Goal: Task Accomplishment & Management: Use online tool/utility

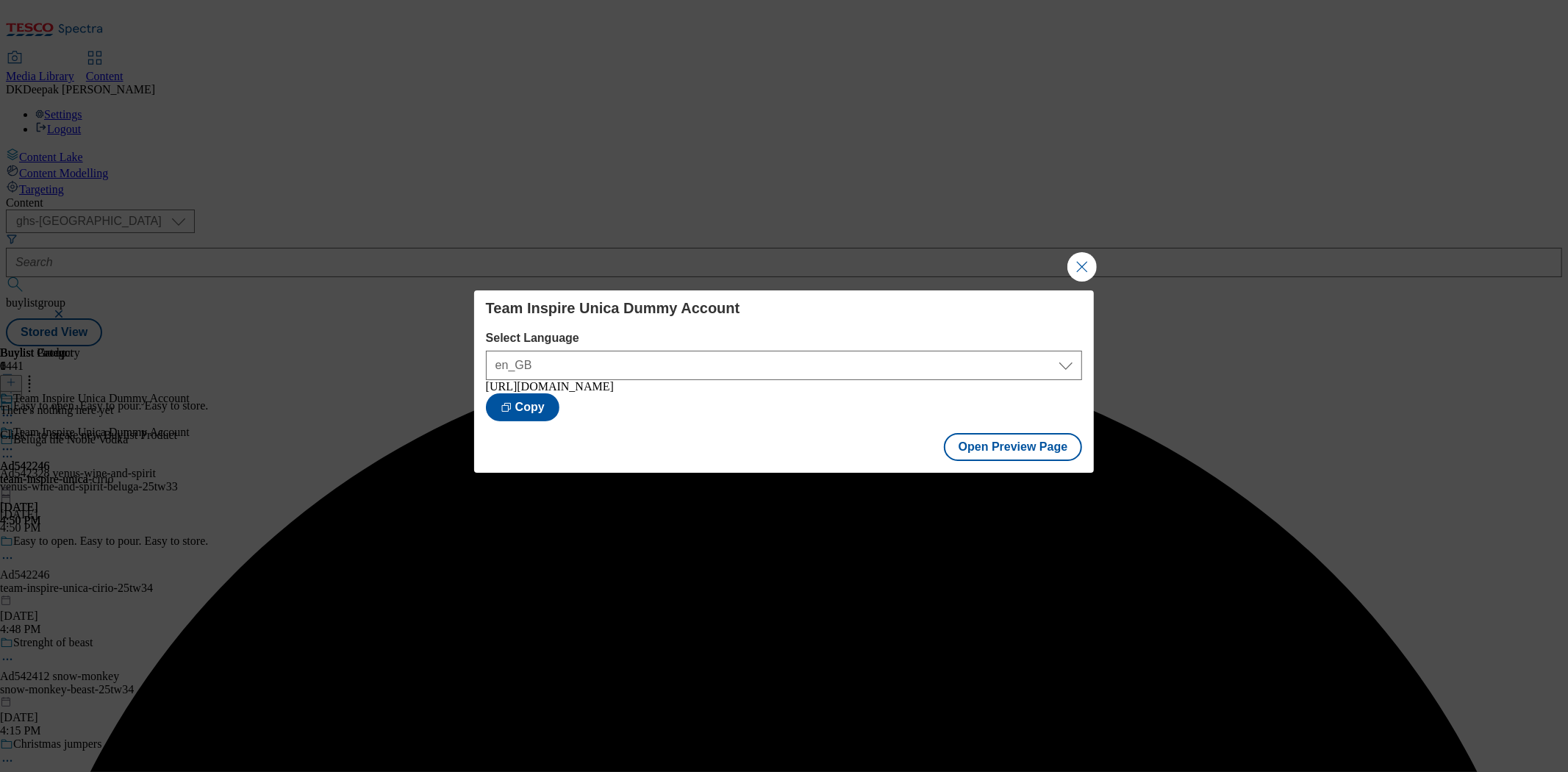
click at [1077, 262] on button "Close Modal" at bounding box center [1082, 267] width 29 height 29
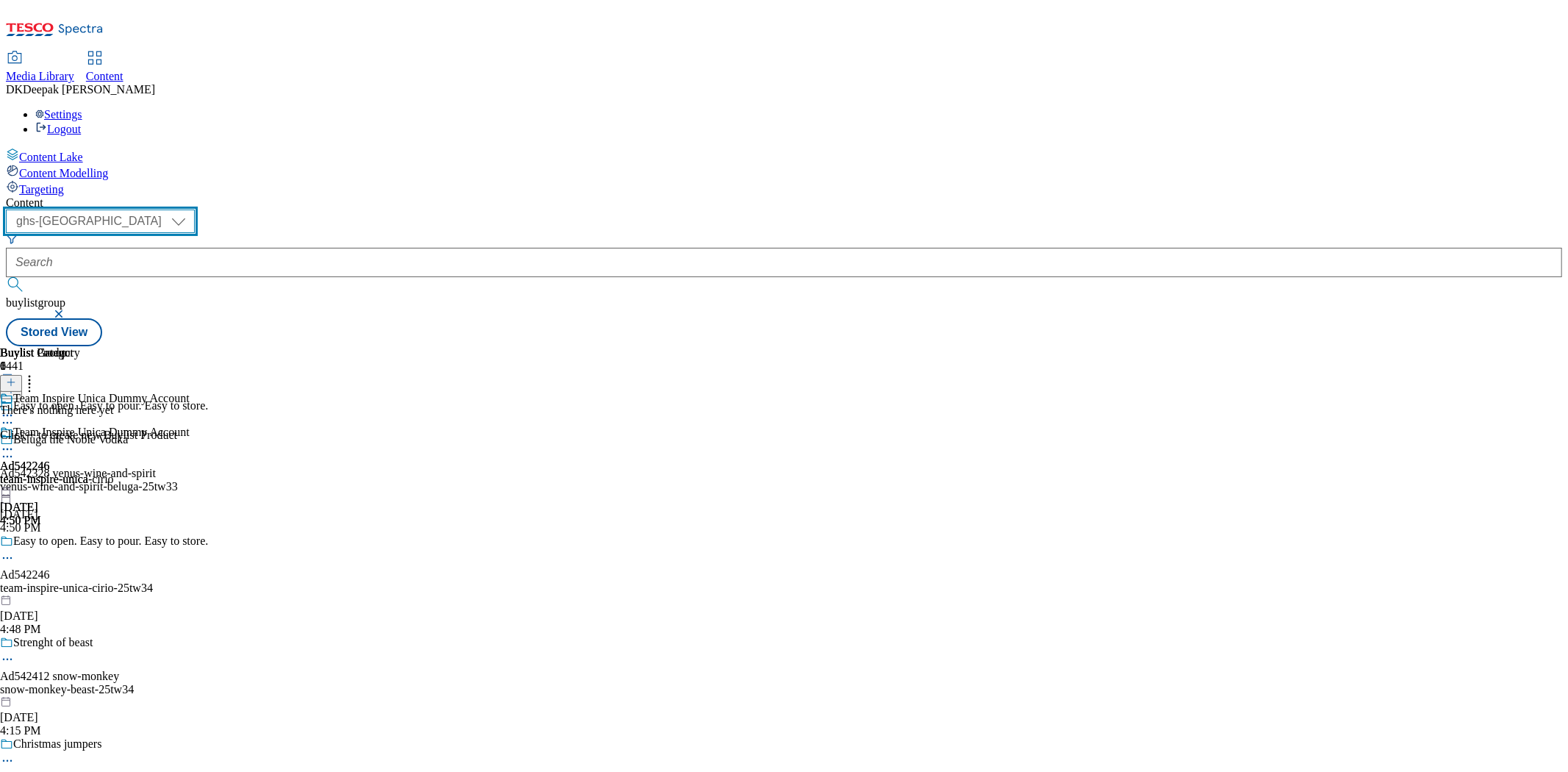
click at [194, 210] on select "ghs-roi ghs-[GEOGRAPHIC_DATA]" at bounding box center [100, 222] width 189 height 24
select select "ghs-roi"
click at [191, 210] on select "ghs-roi ghs-[GEOGRAPHIC_DATA]" at bounding box center [100, 222] width 189 height 24
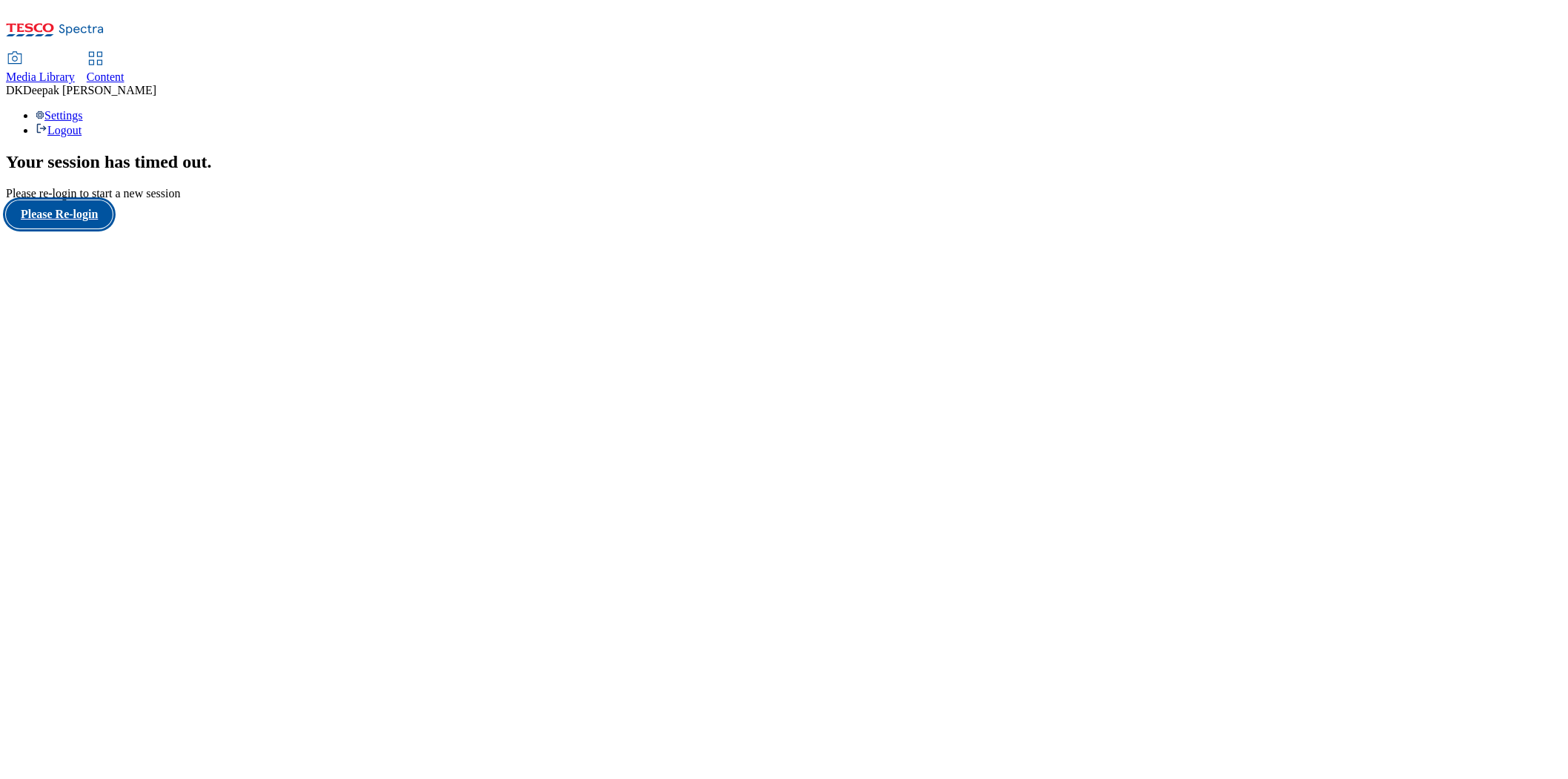
click at [76, 228] on button "Please Re-login" at bounding box center [59, 214] width 107 height 28
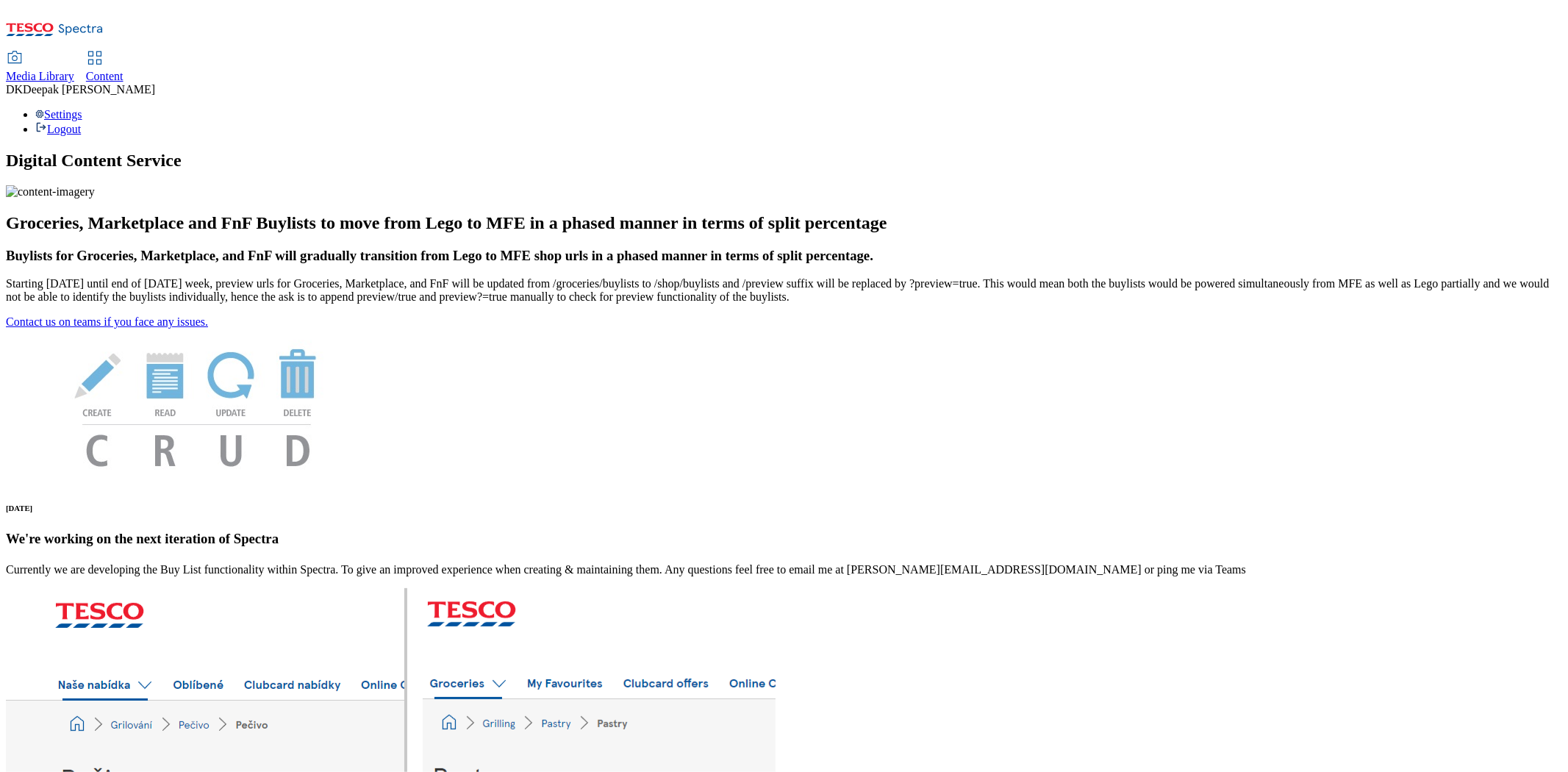
click at [124, 70] on div "Content" at bounding box center [104, 76] width 37 height 14
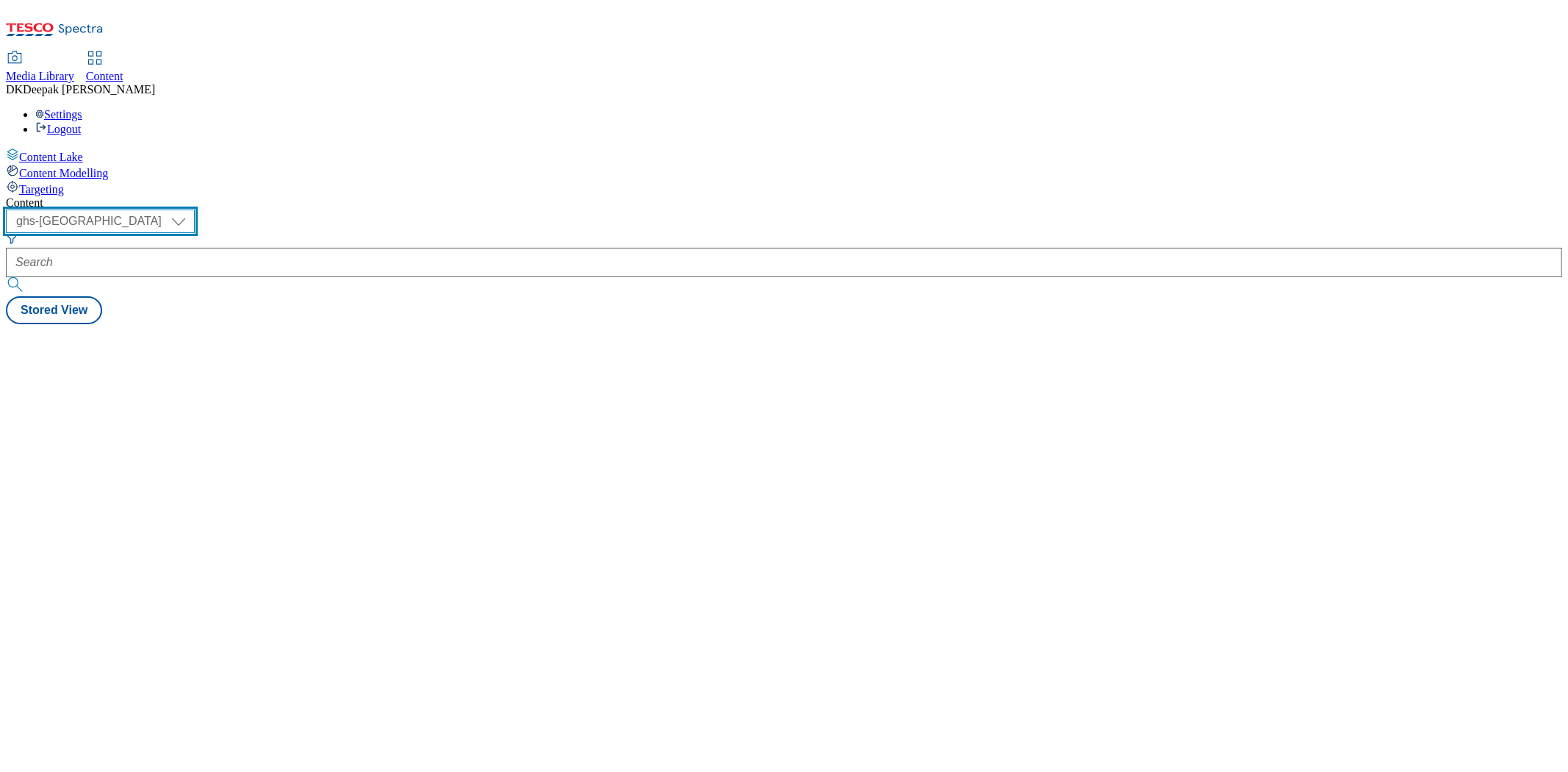
click at [194, 210] on select "ghs-roi ghs-[GEOGRAPHIC_DATA]" at bounding box center [100, 222] width 189 height 24
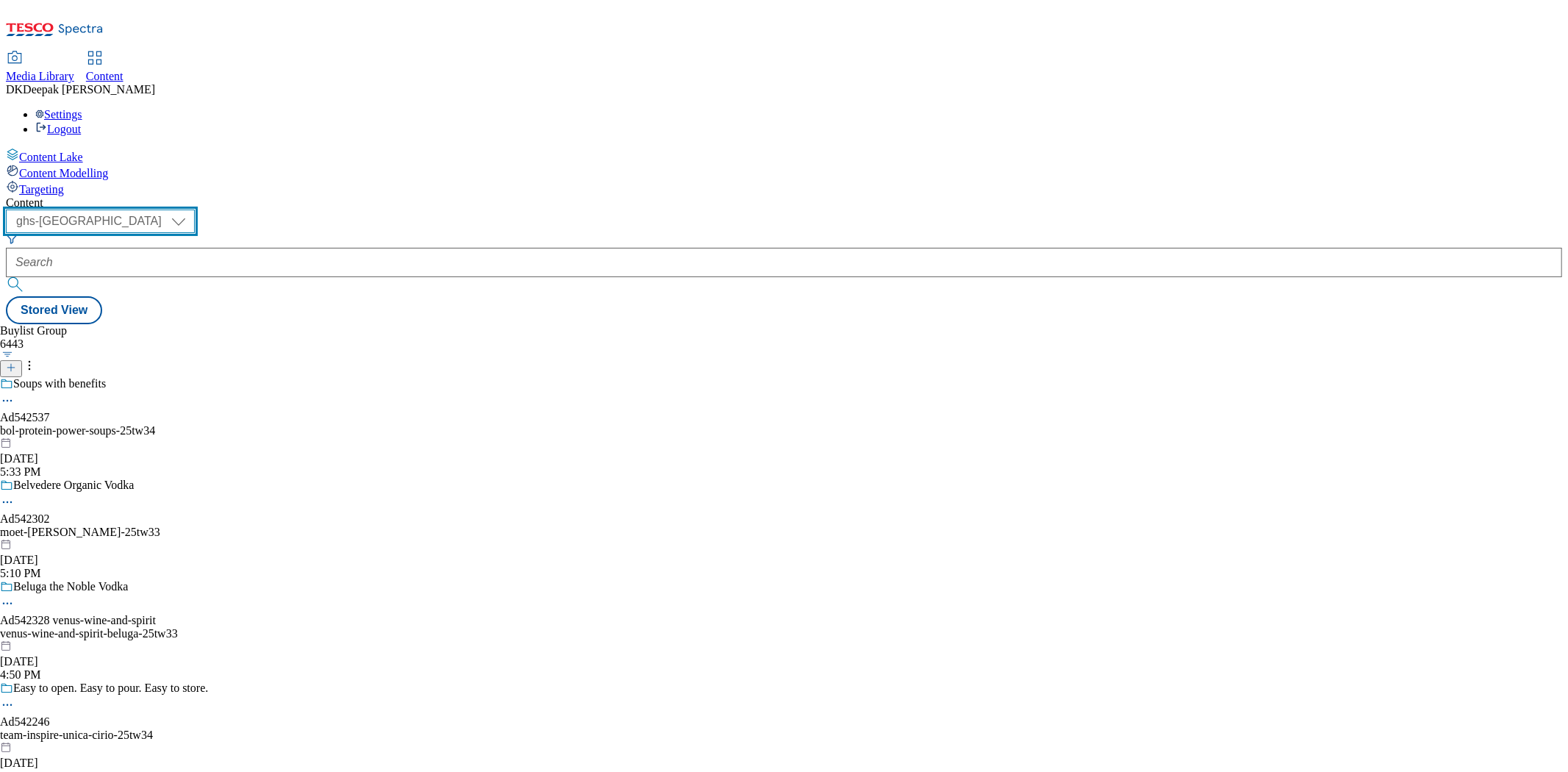
select select "ghs-roi"
click at [191, 210] on select "ghs-roi ghs-[GEOGRAPHIC_DATA]" at bounding box center [100, 222] width 189 height 24
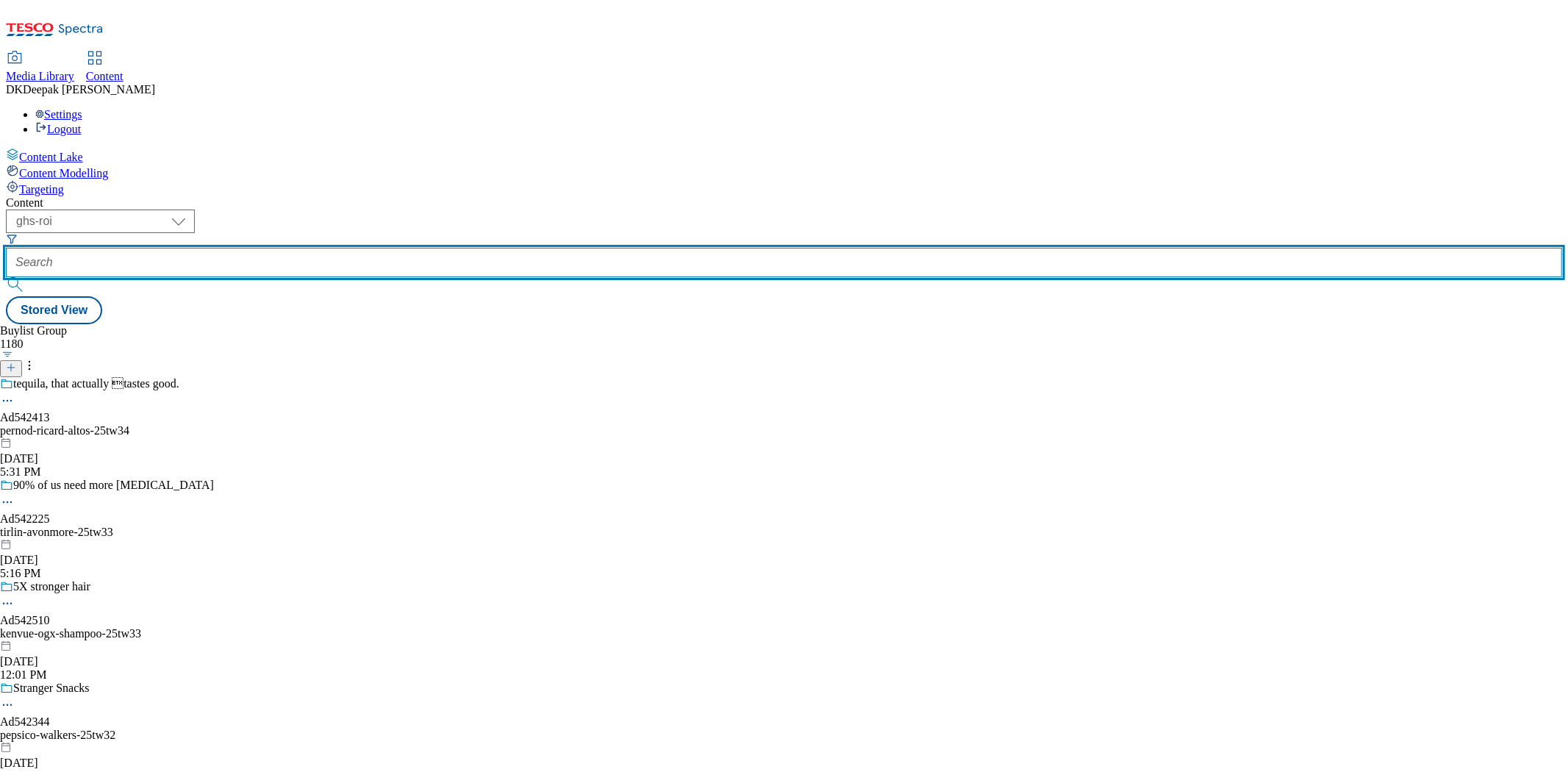
click at [381, 248] on input "text" at bounding box center [783, 262] width 1556 height 29
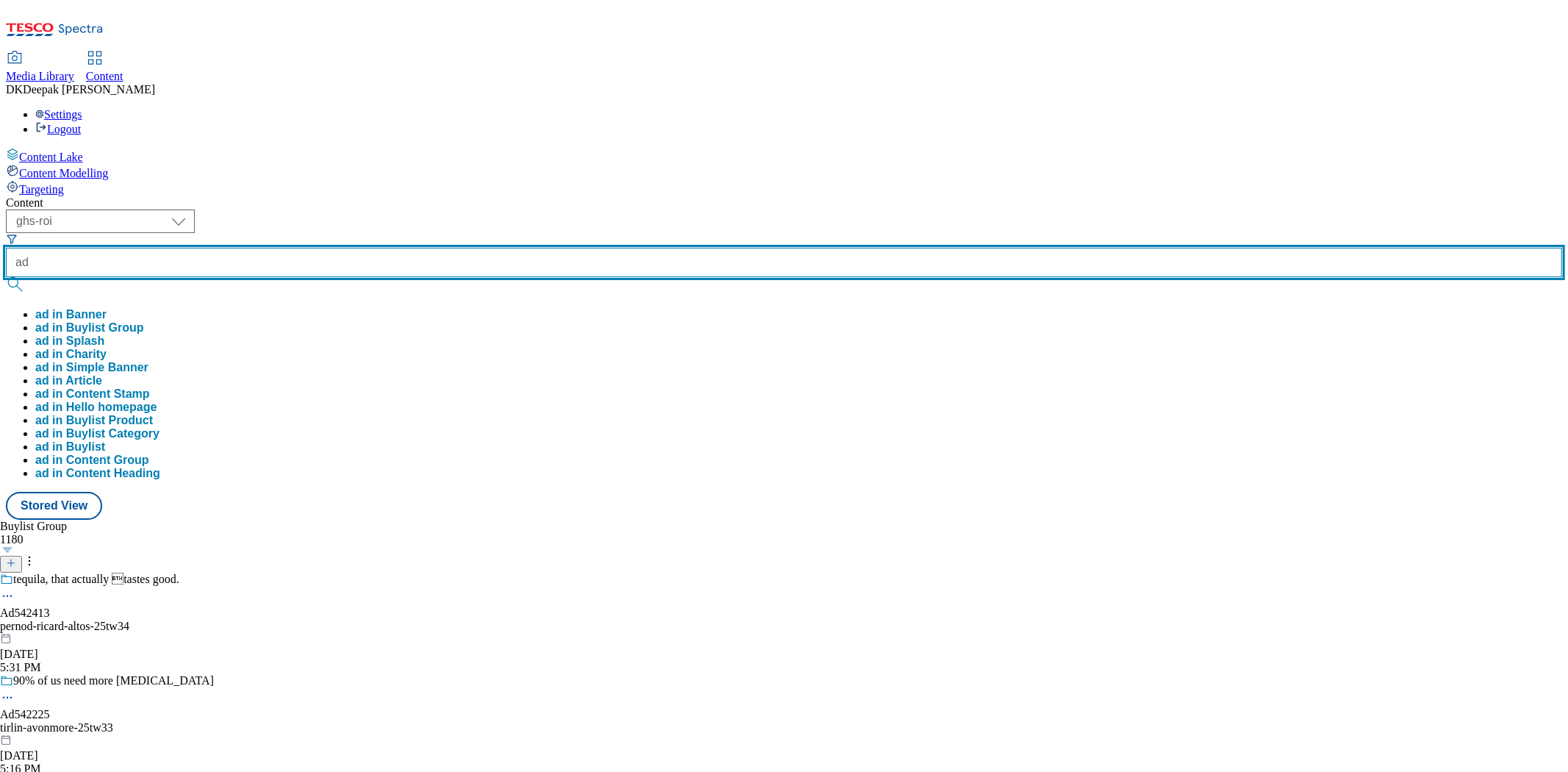
paste input "542225"
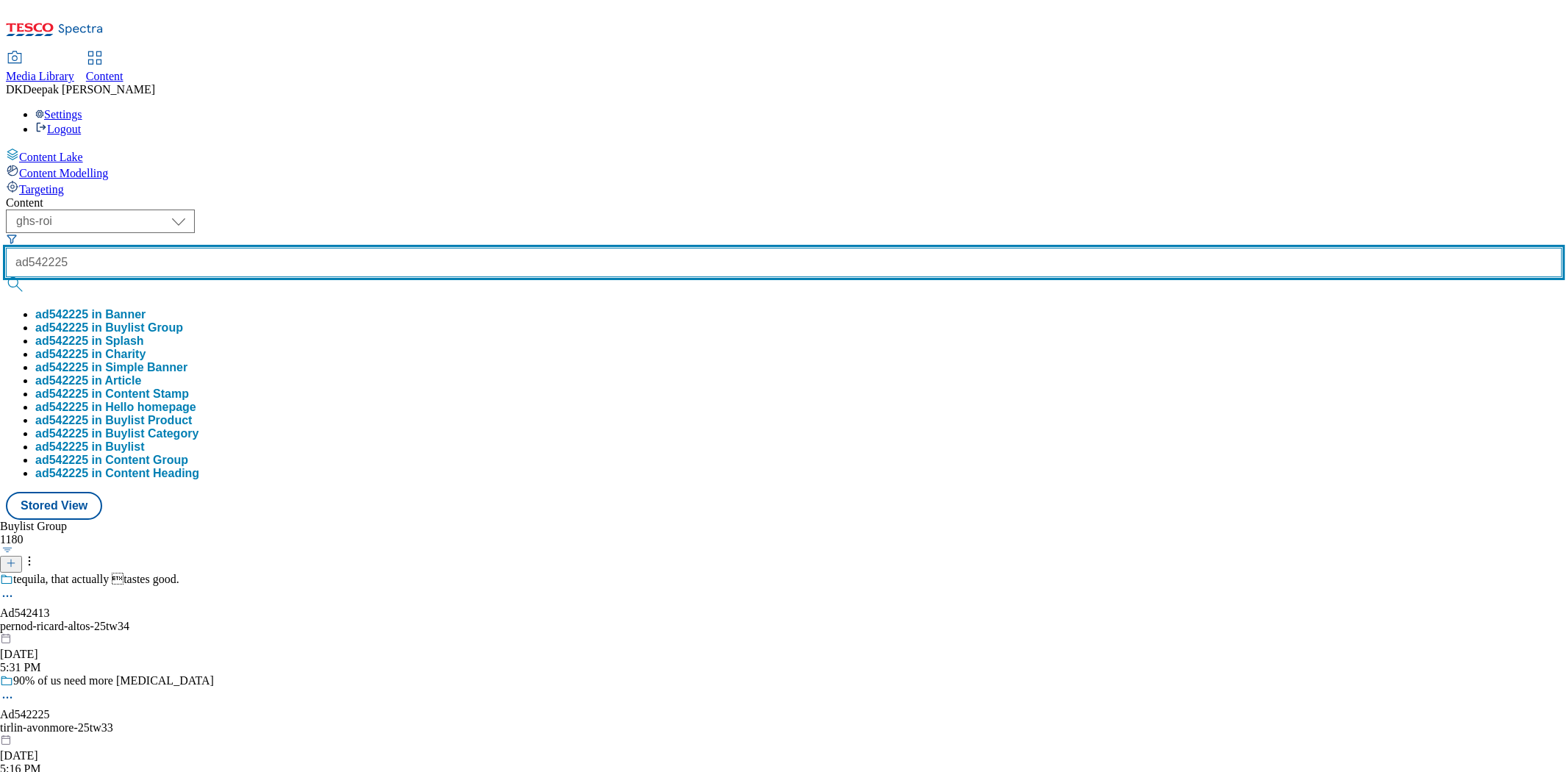
type input "ad542225"
click at [5, 277] on button "submit" at bounding box center [15, 284] width 21 height 15
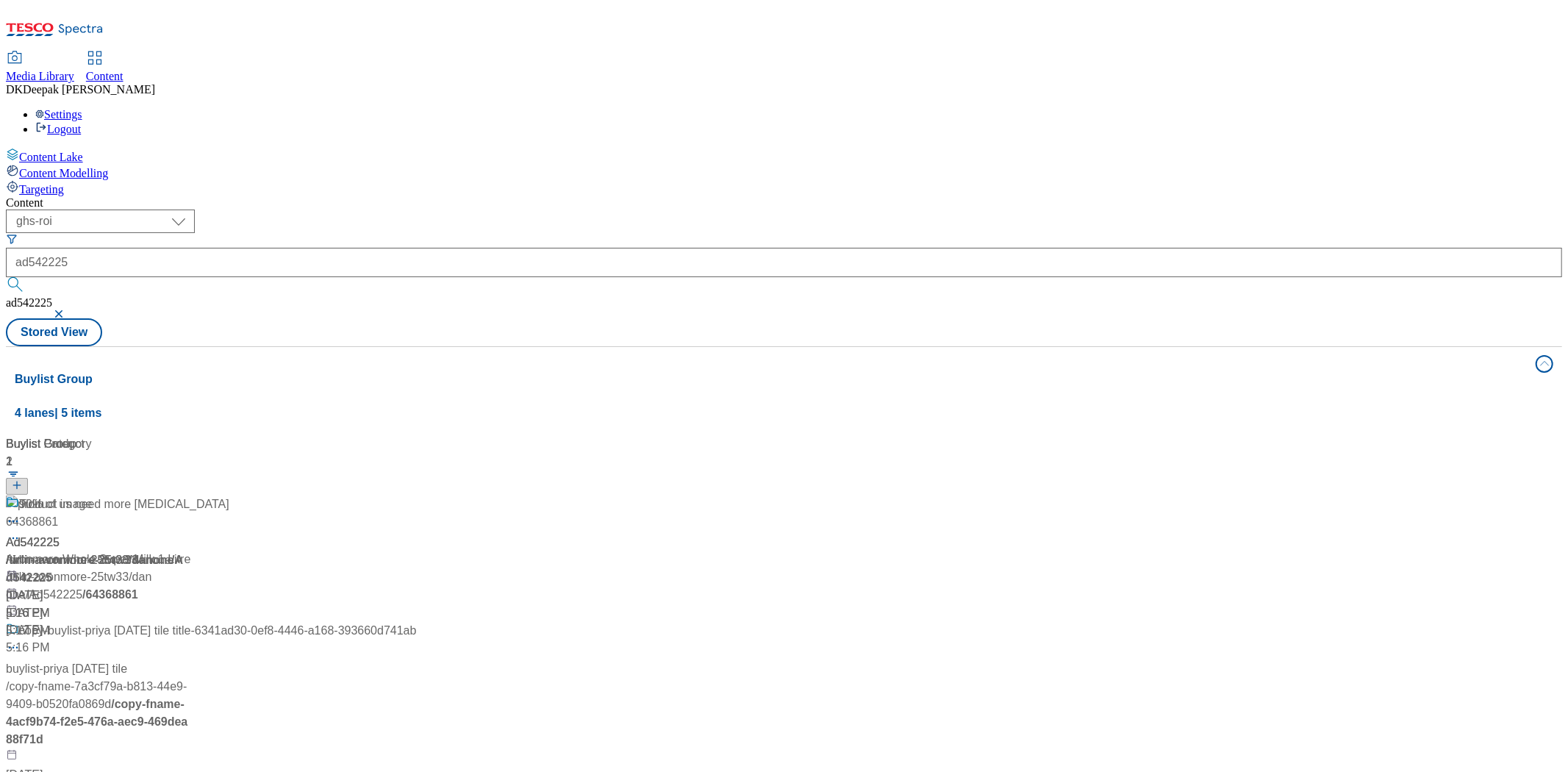
click at [382, 551] on div "/ tirlin-[GEOGRAPHIC_DATA]-25tw33 / danone" at bounding box center [211, 559] width 411 height 17
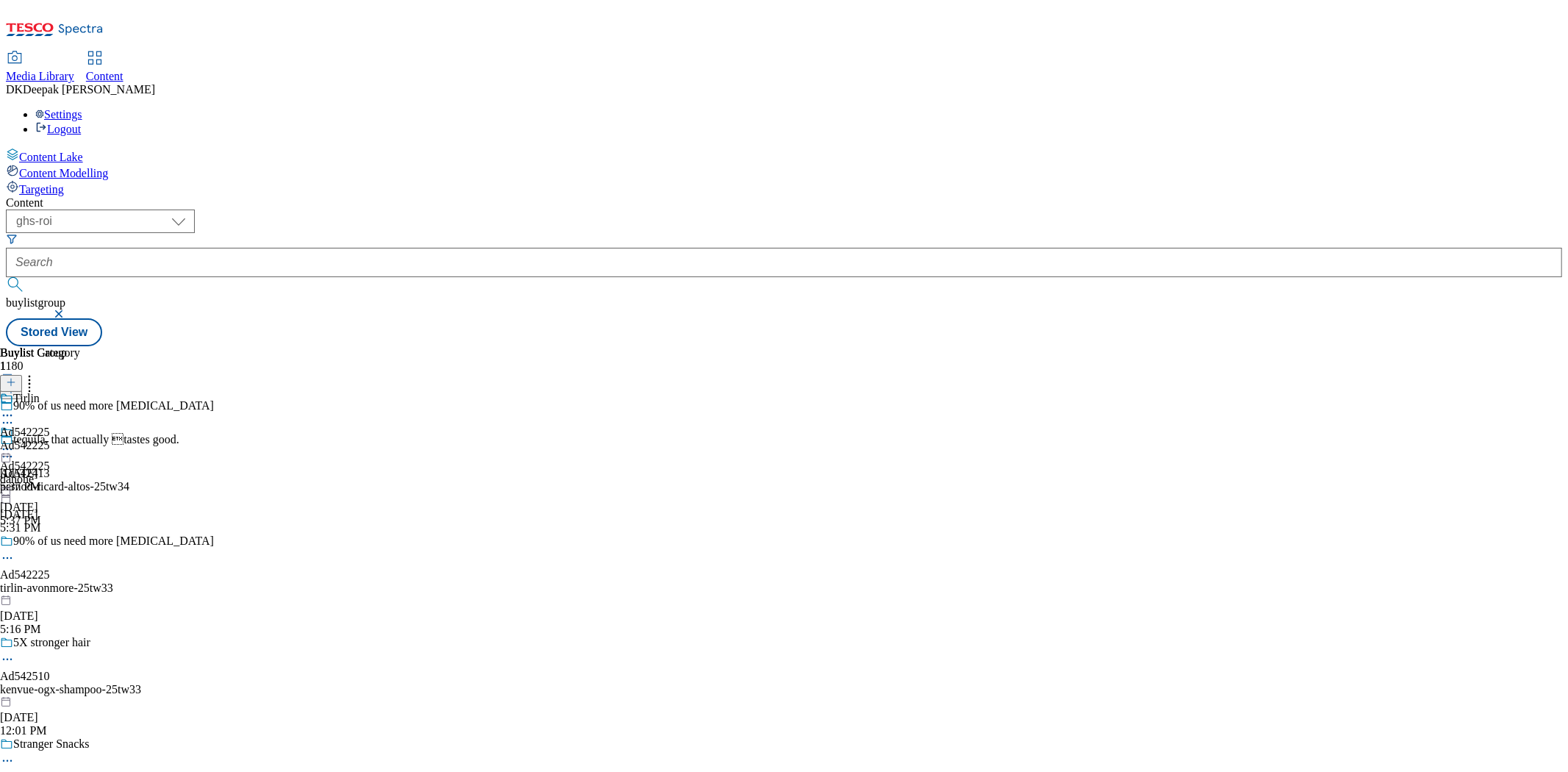
click at [15, 550] on icon at bounding box center [7, 558] width 15 height 15
click at [68, 579] on button "Edit" at bounding box center [48, 588] width 39 height 17
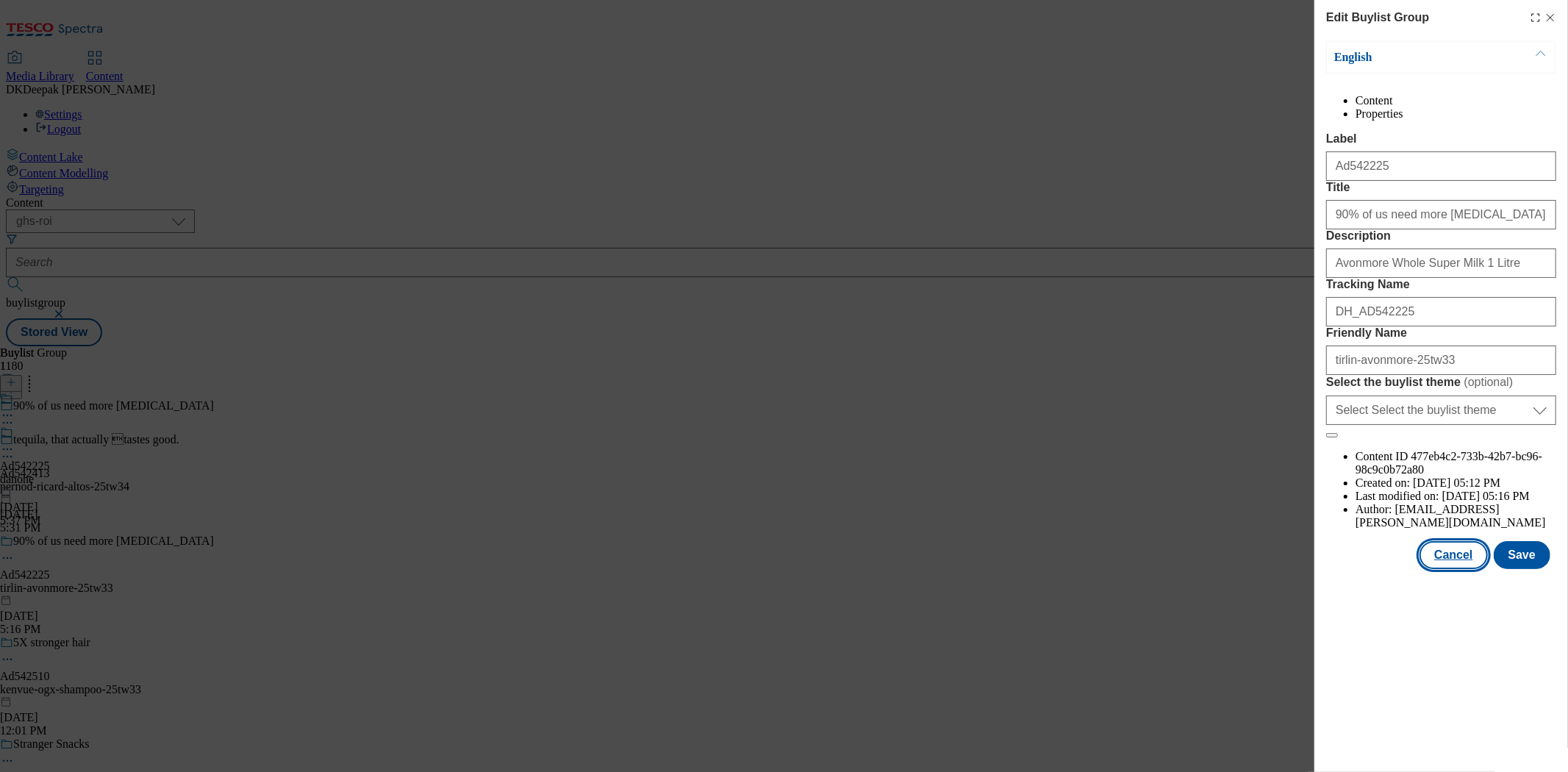
click at [1446, 569] on button "Cancel" at bounding box center [1454, 555] width 67 height 28
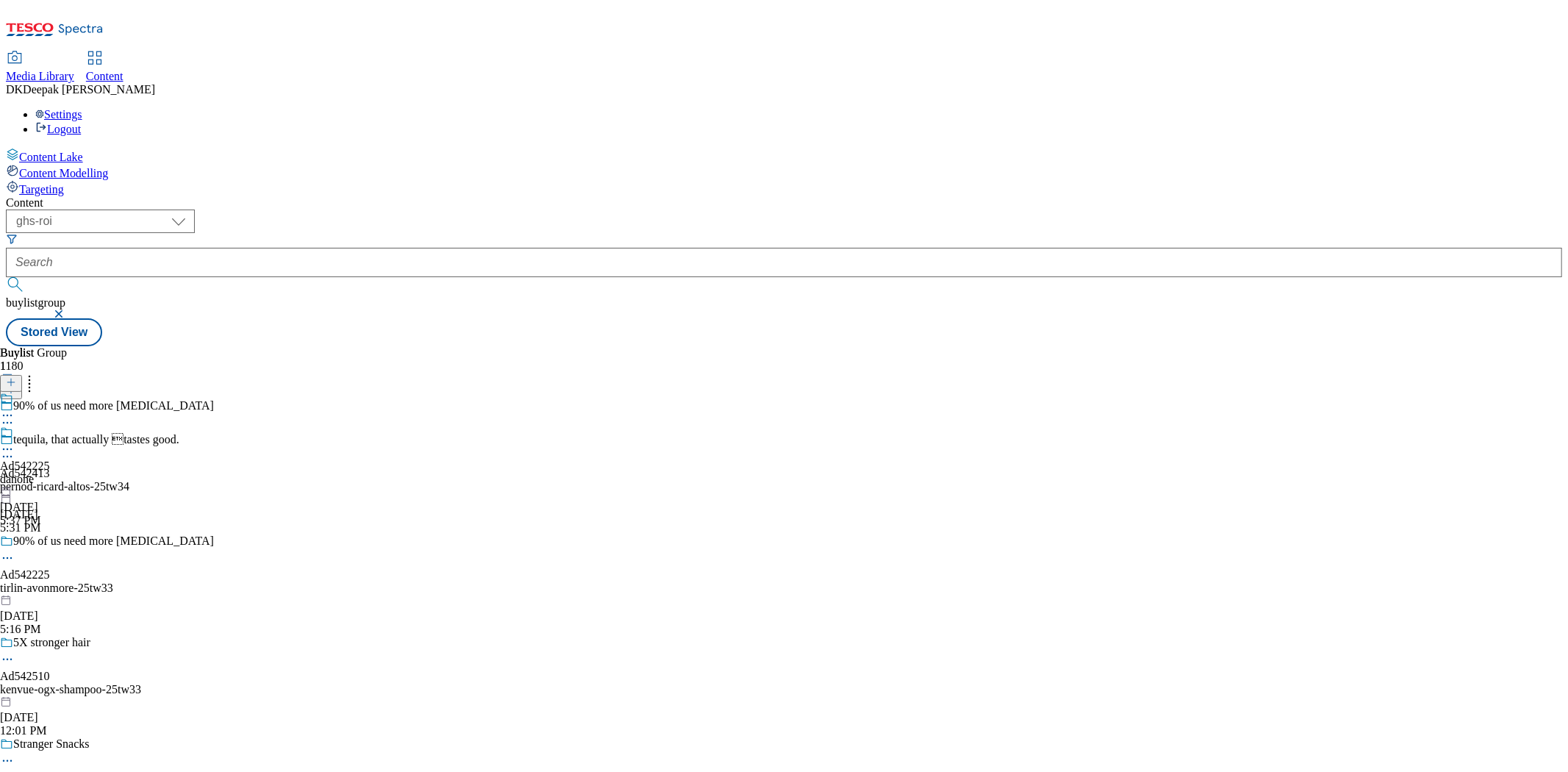
click at [50, 460] on span "Ad542225" at bounding box center [25, 466] width 50 height 14
click at [15, 441] on icon at bounding box center [7, 449] width 15 height 15
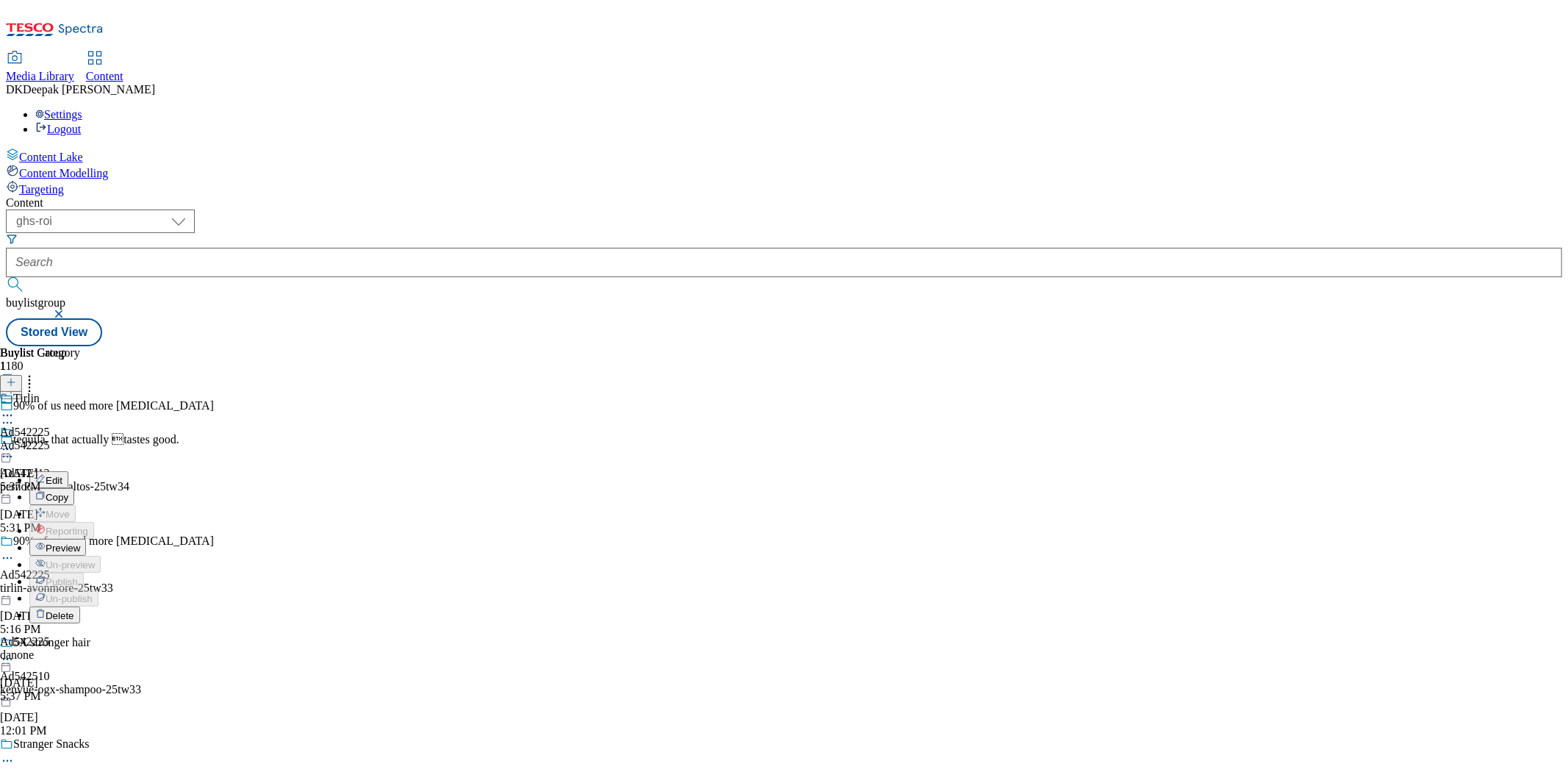
click at [68, 471] on button "Edit" at bounding box center [48, 480] width 39 height 17
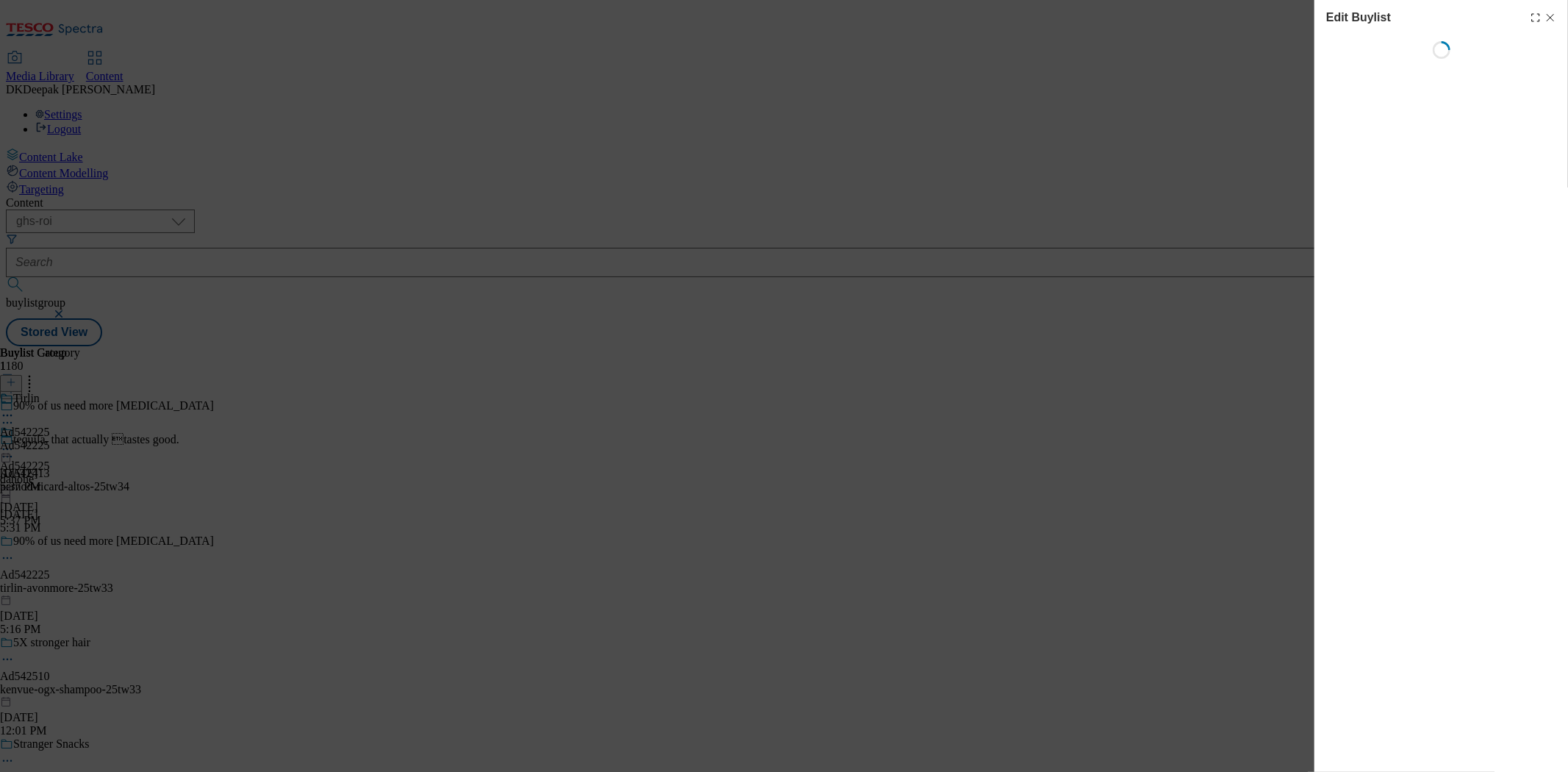
select select "tactical"
select select "supplier funded short term 1-3 weeks"
select select "dunnhumby"
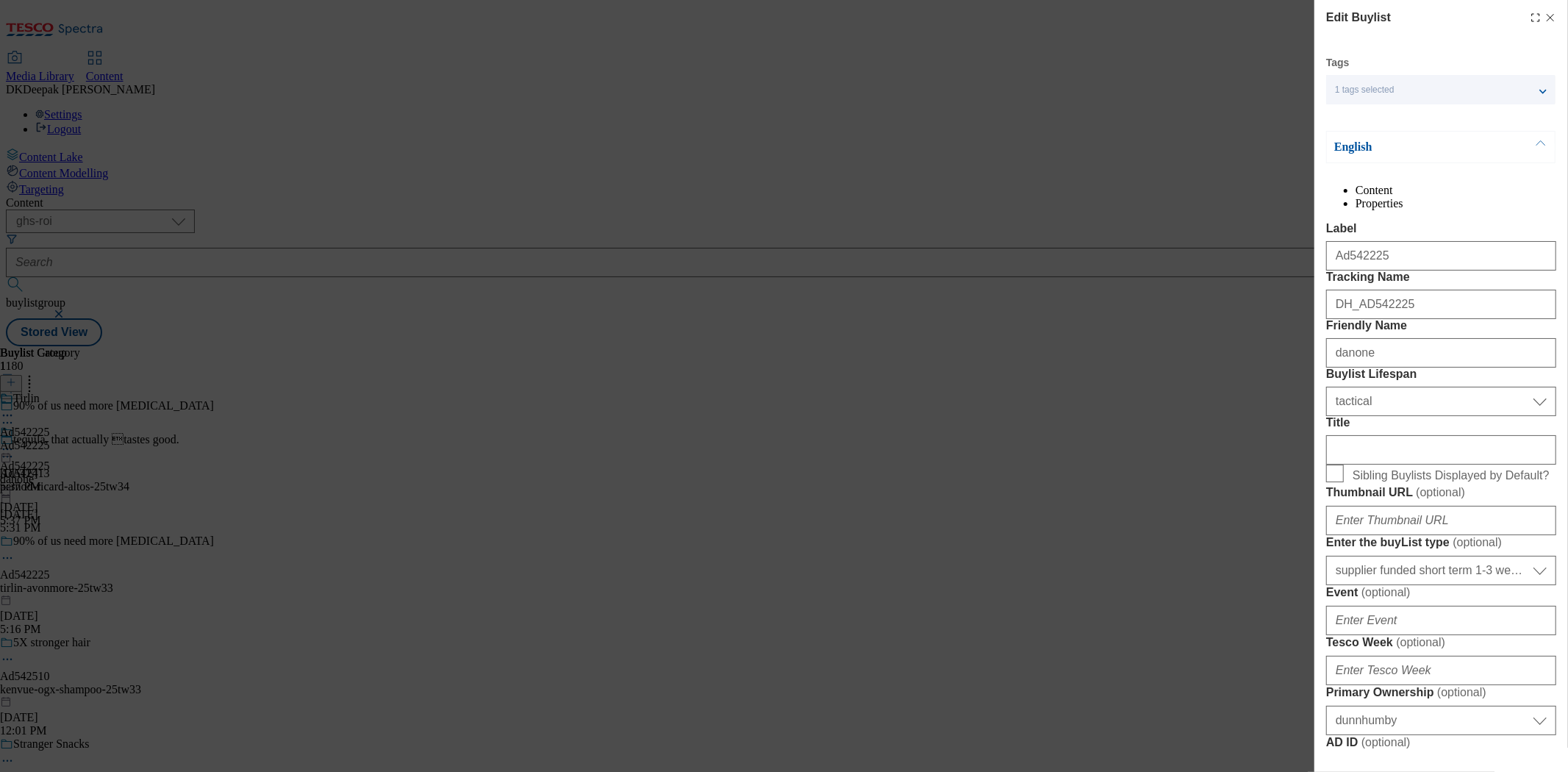
select select "Banner"
click at [1384, 368] on input "danone" at bounding box center [1441, 352] width 230 height 29
type input "tirlin"
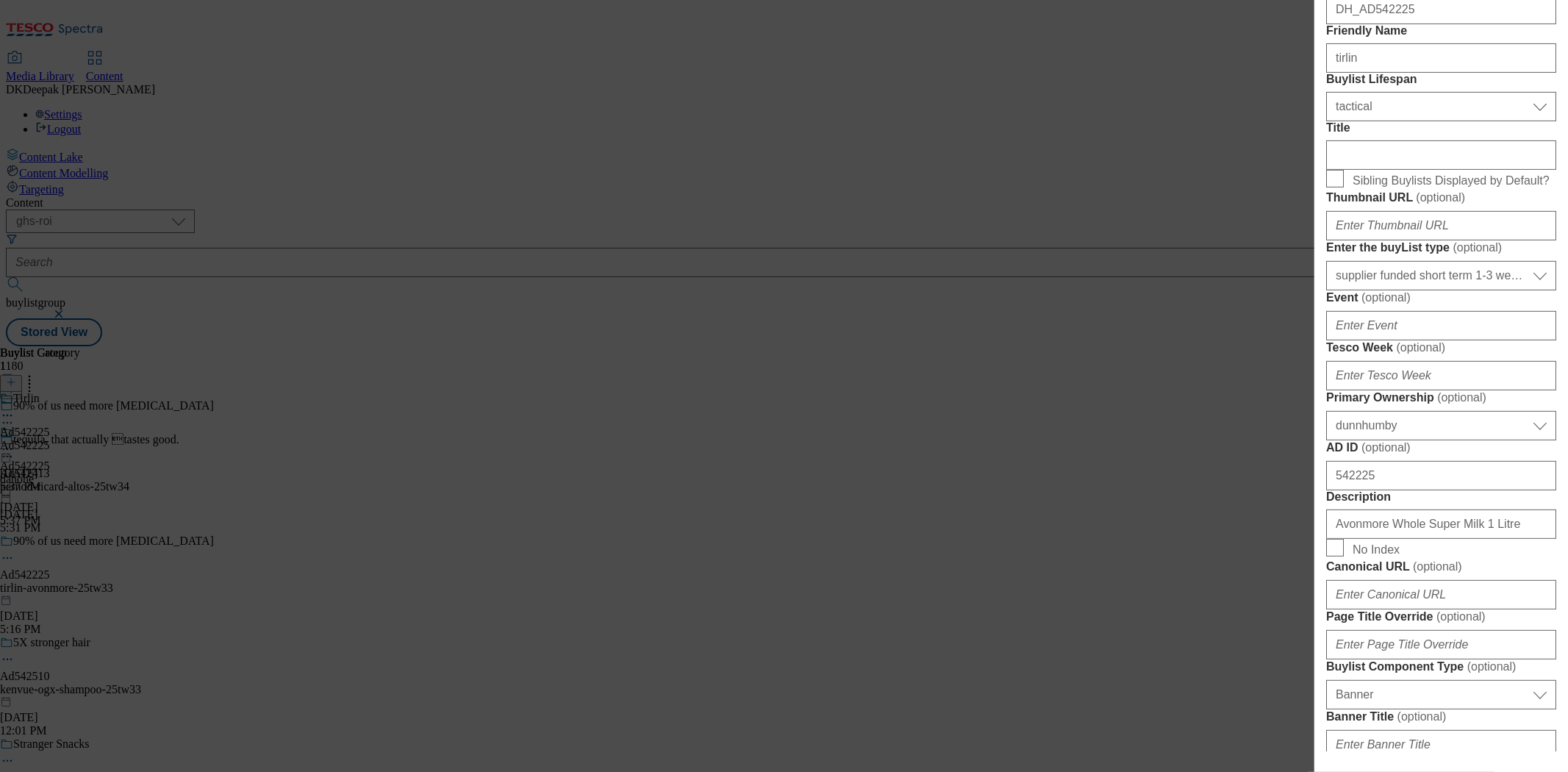
scroll to position [326, 0]
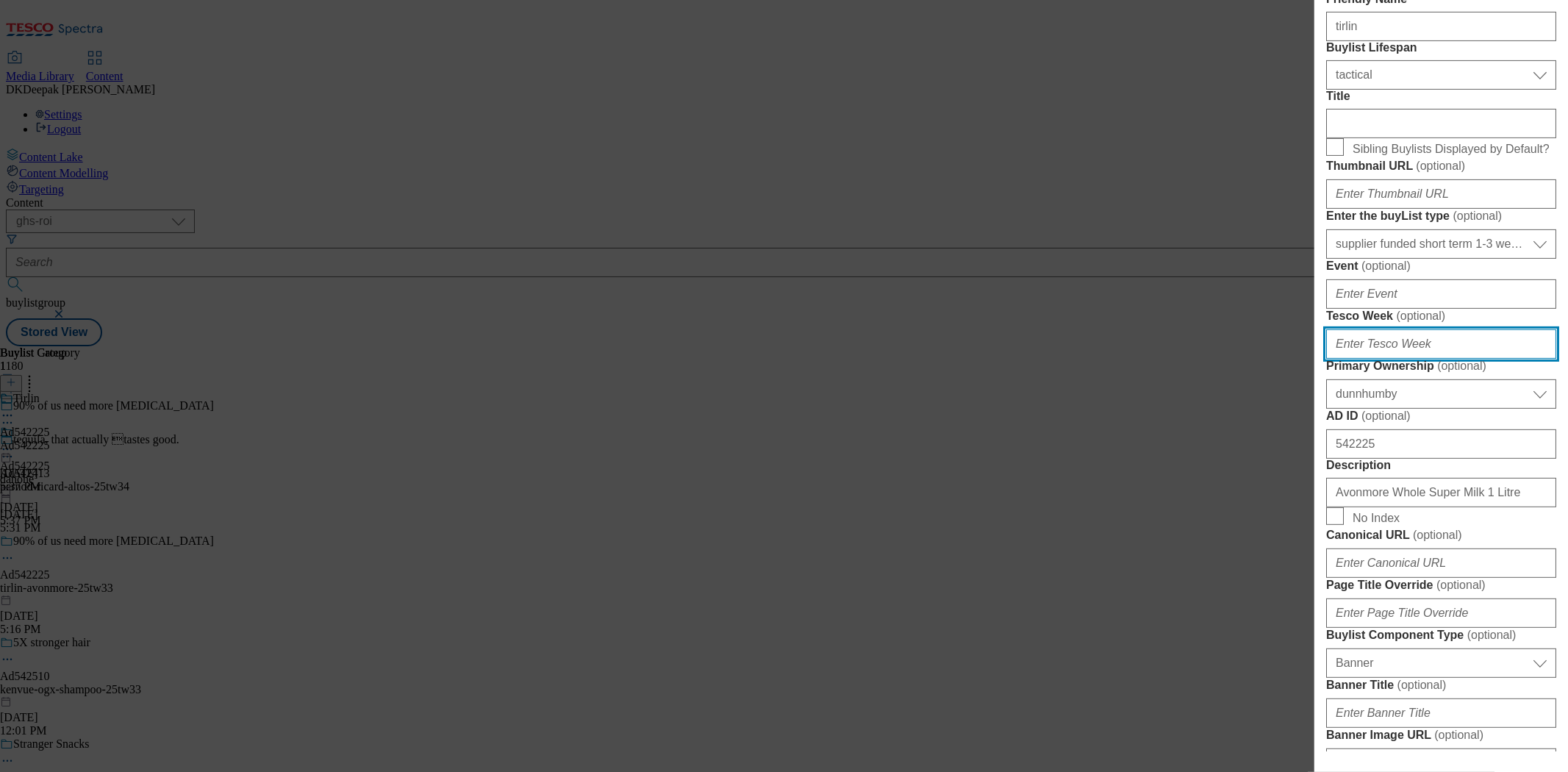
click at [1377, 359] on input "Tesco Week ( optional )" at bounding box center [1441, 344] width 230 height 29
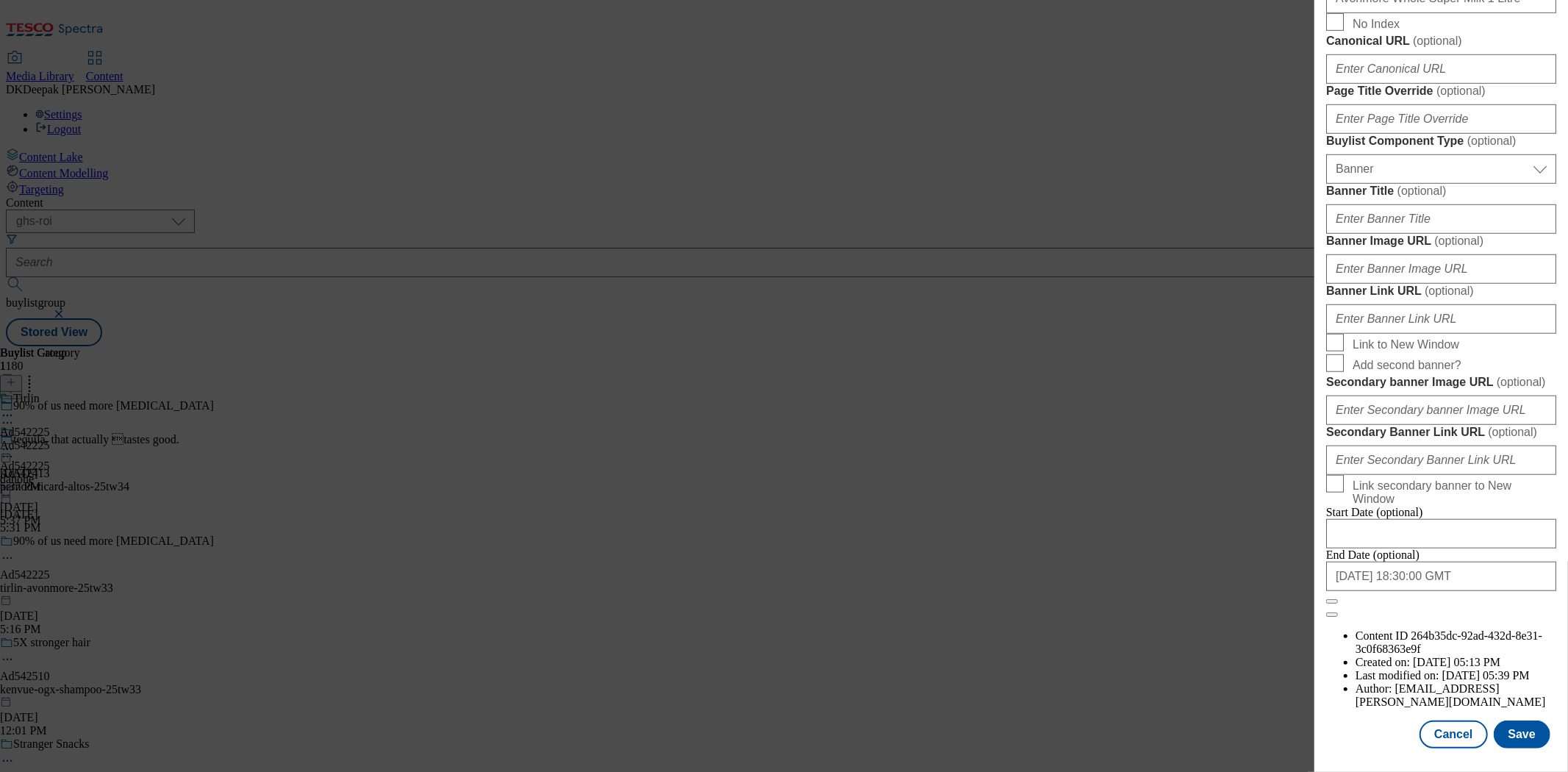
scroll to position [1376, 0]
type input "33"
click at [1516, 730] on button "Save" at bounding box center [1522, 734] width 56 height 28
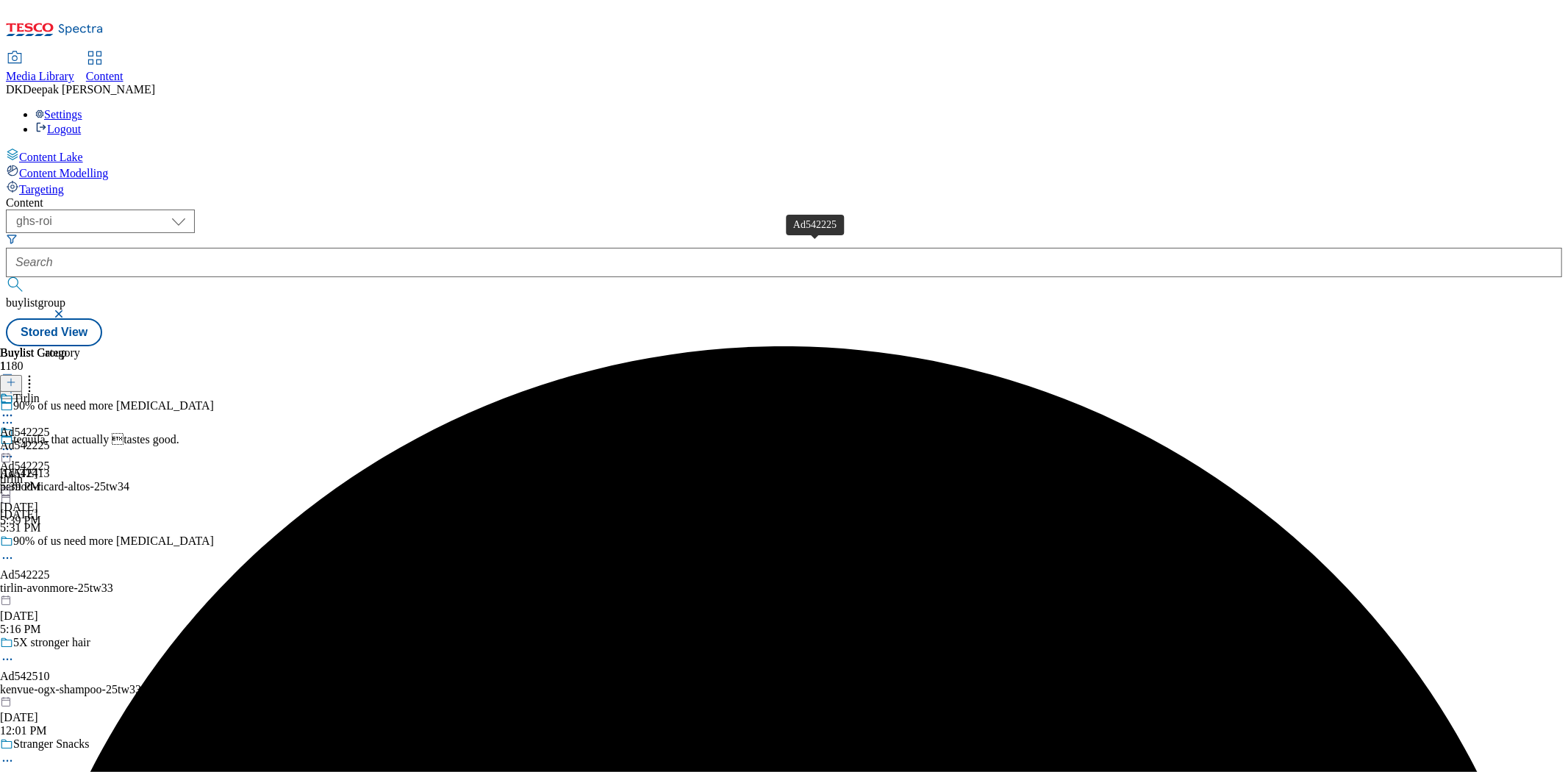
click at [50, 426] on span "Ad542225" at bounding box center [25, 432] width 50 height 14
click at [15, 441] on icon at bounding box center [7, 449] width 15 height 15
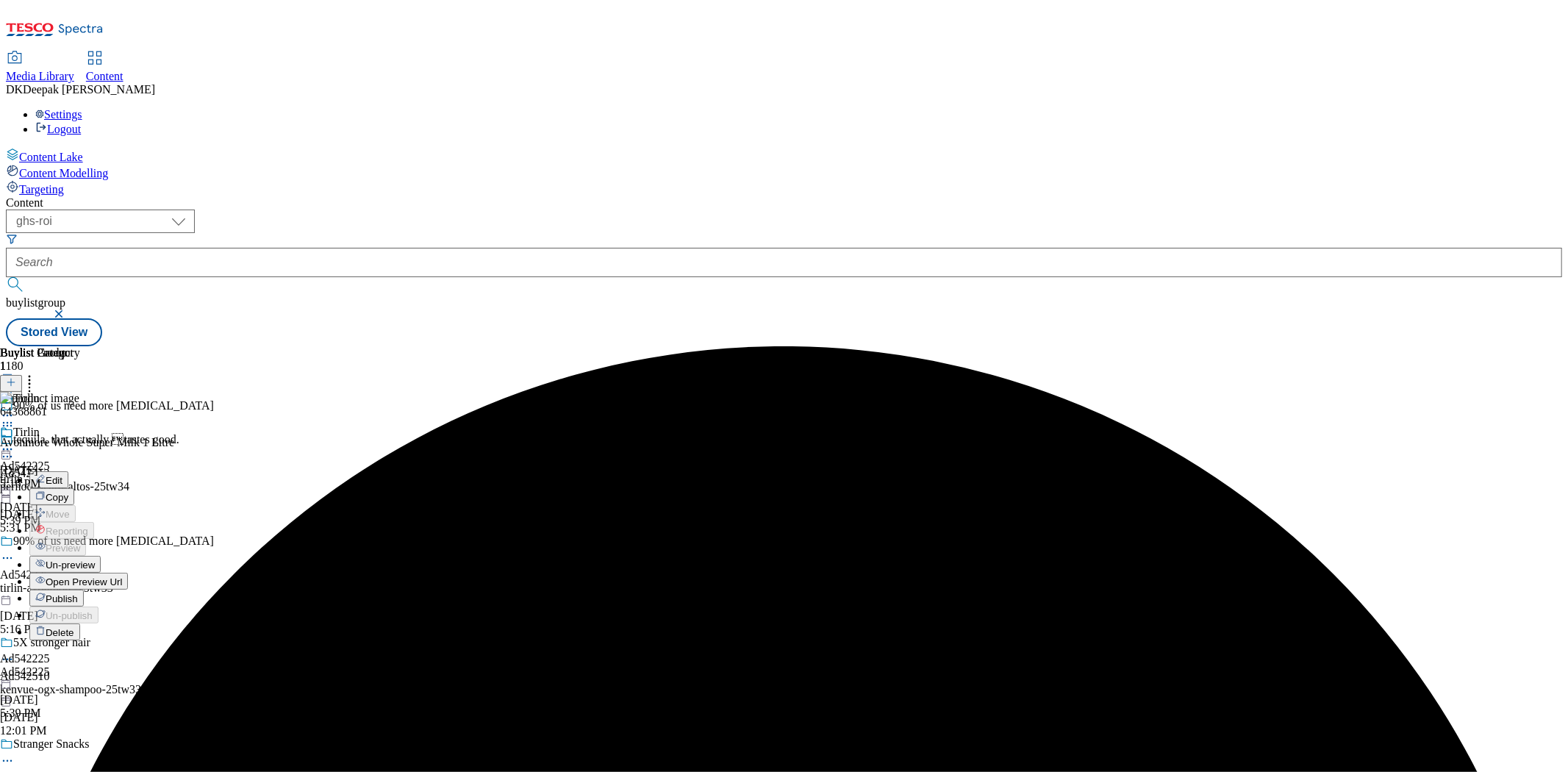
click at [68, 471] on button "Edit" at bounding box center [48, 480] width 39 height 17
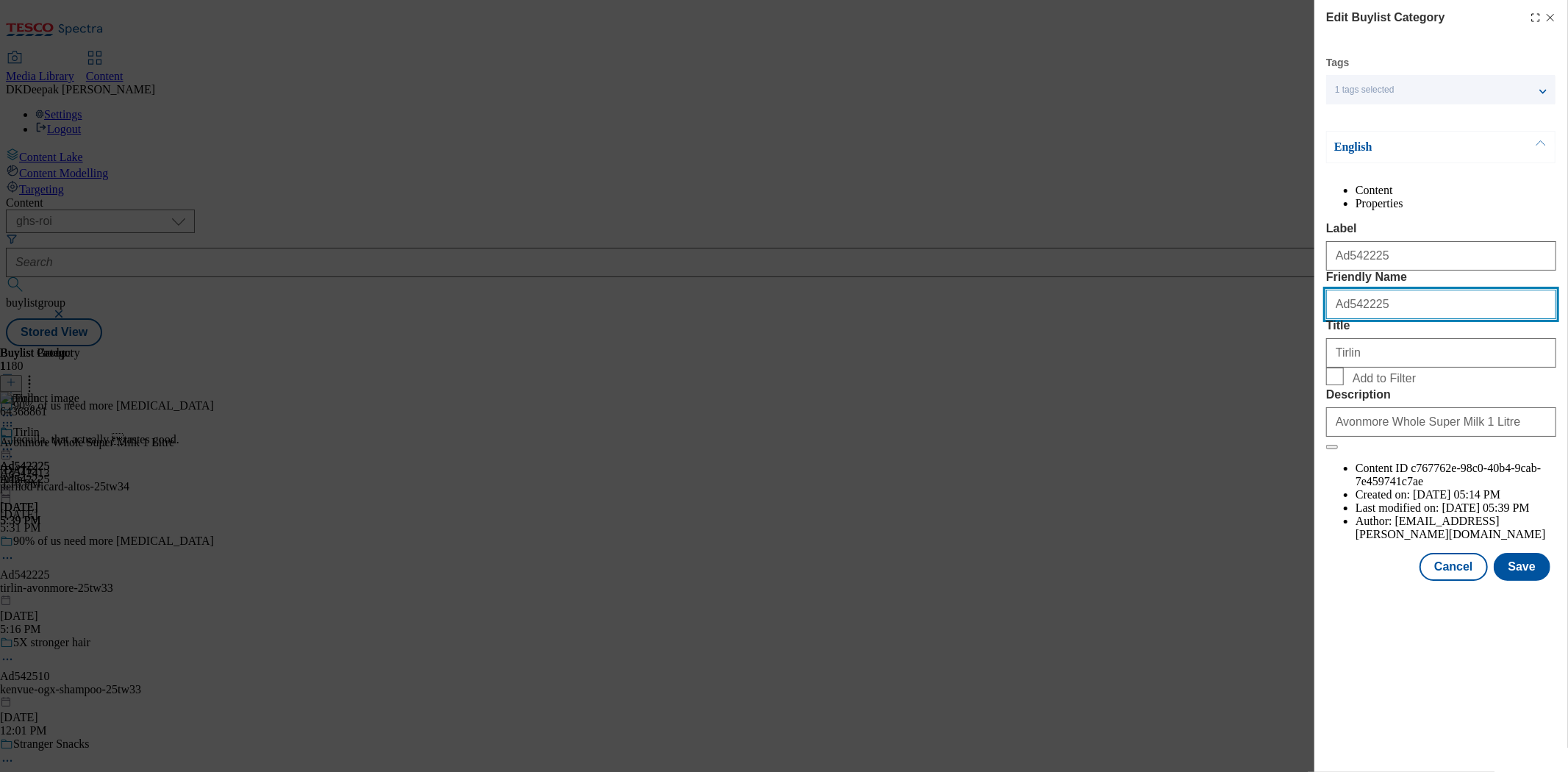
click at [1351, 319] on input "Ad542225" at bounding box center [1441, 304] width 230 height 29
type input "tirlin-avonmore"
click at [1532, 580] on button "Save" at bounding box center [1522, 566] width 56 height 28
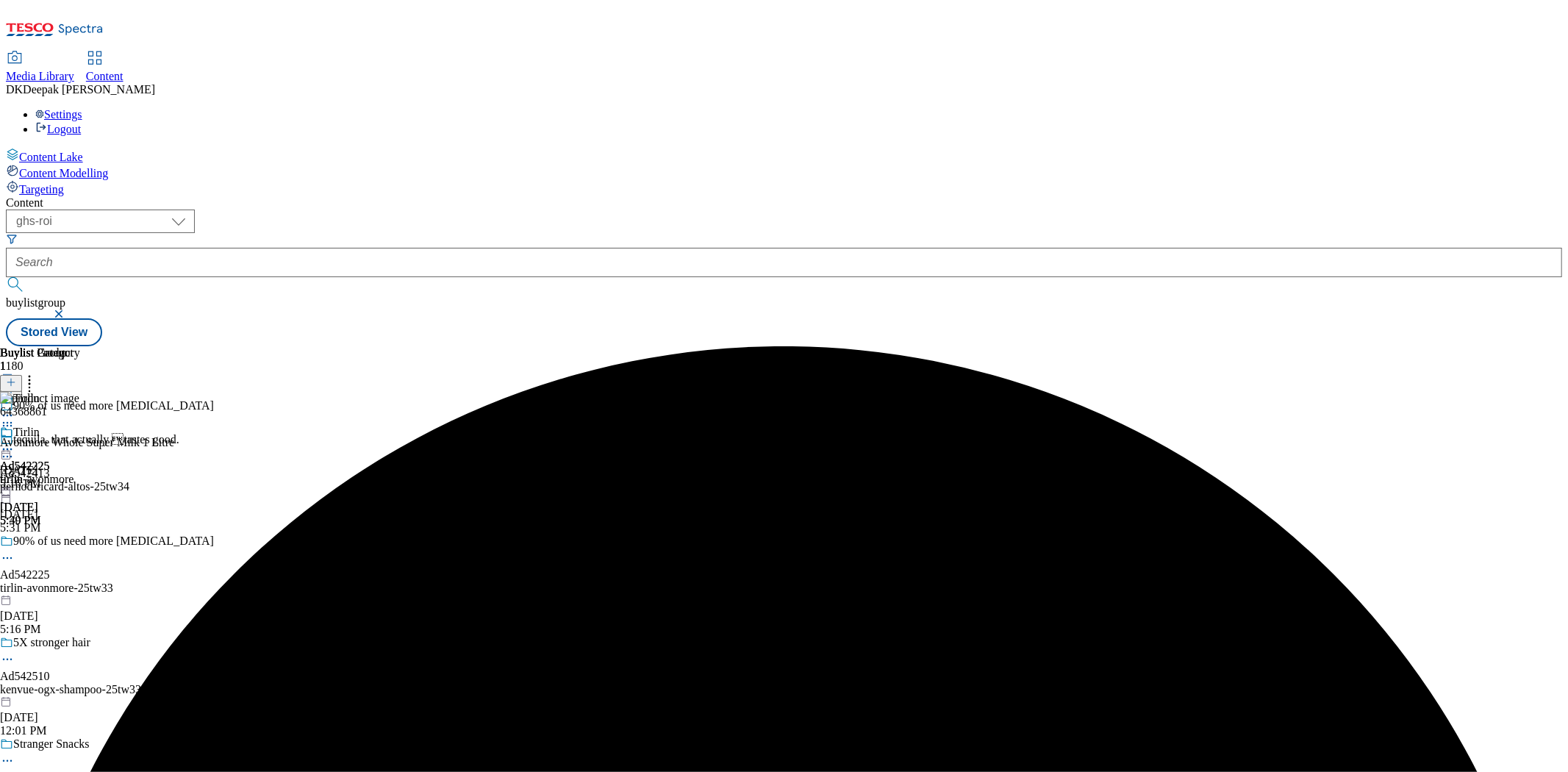
click at [13, 449] on circle at bounding box center [11, 450] width 2 height 2
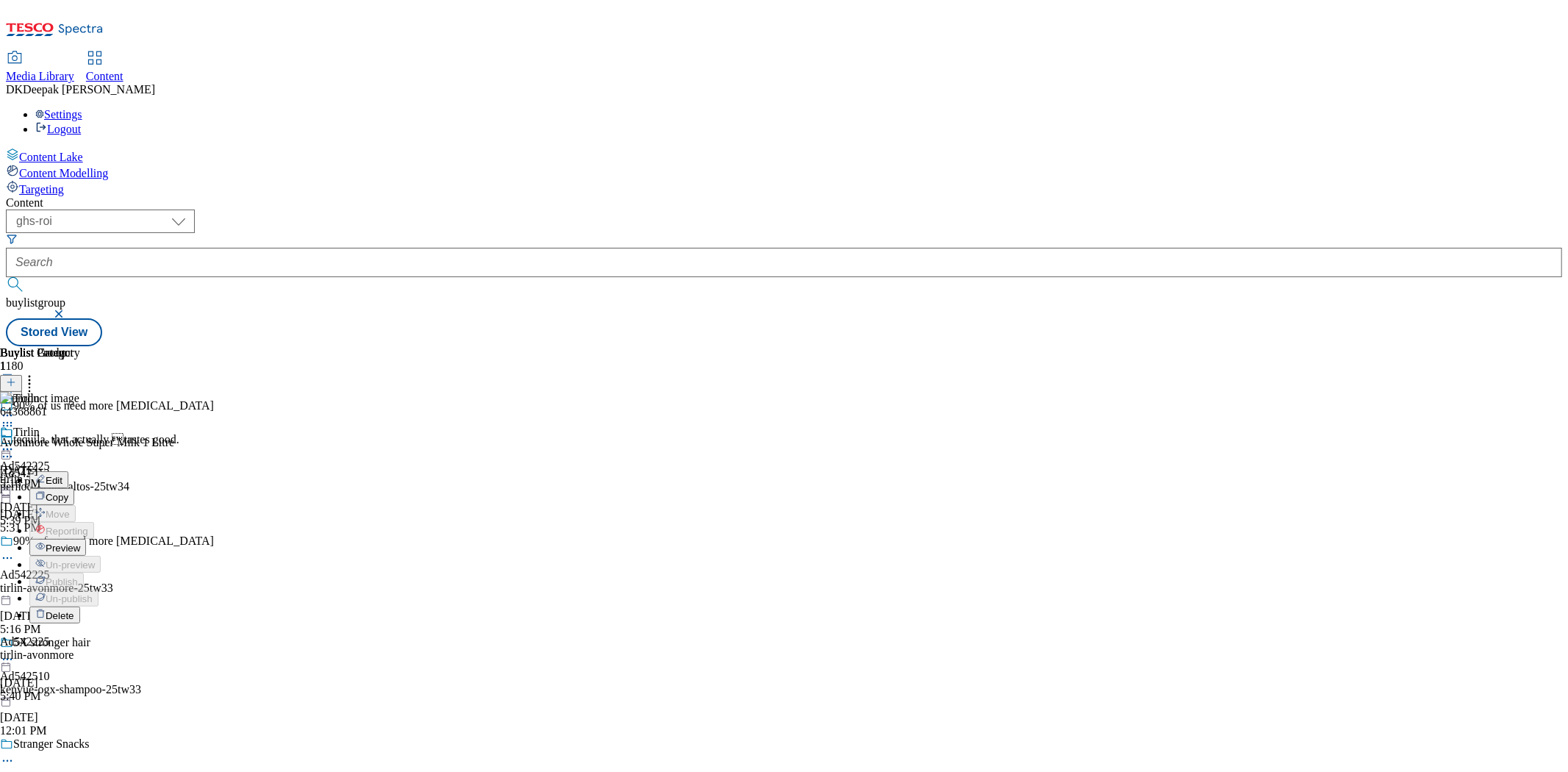
click at [174, 421] on div "64368861 Avonmore Whole Super Milk 1 Litre [DATE] 5:16 PM" at bounding box center [87, 440] width 174 height 98
click at [15, 441] on icon at bounding box center [7, 449] width 15 height 15
click at [86, 539] on button "Preview" at bounding box center [57, 547] width 56 height 17
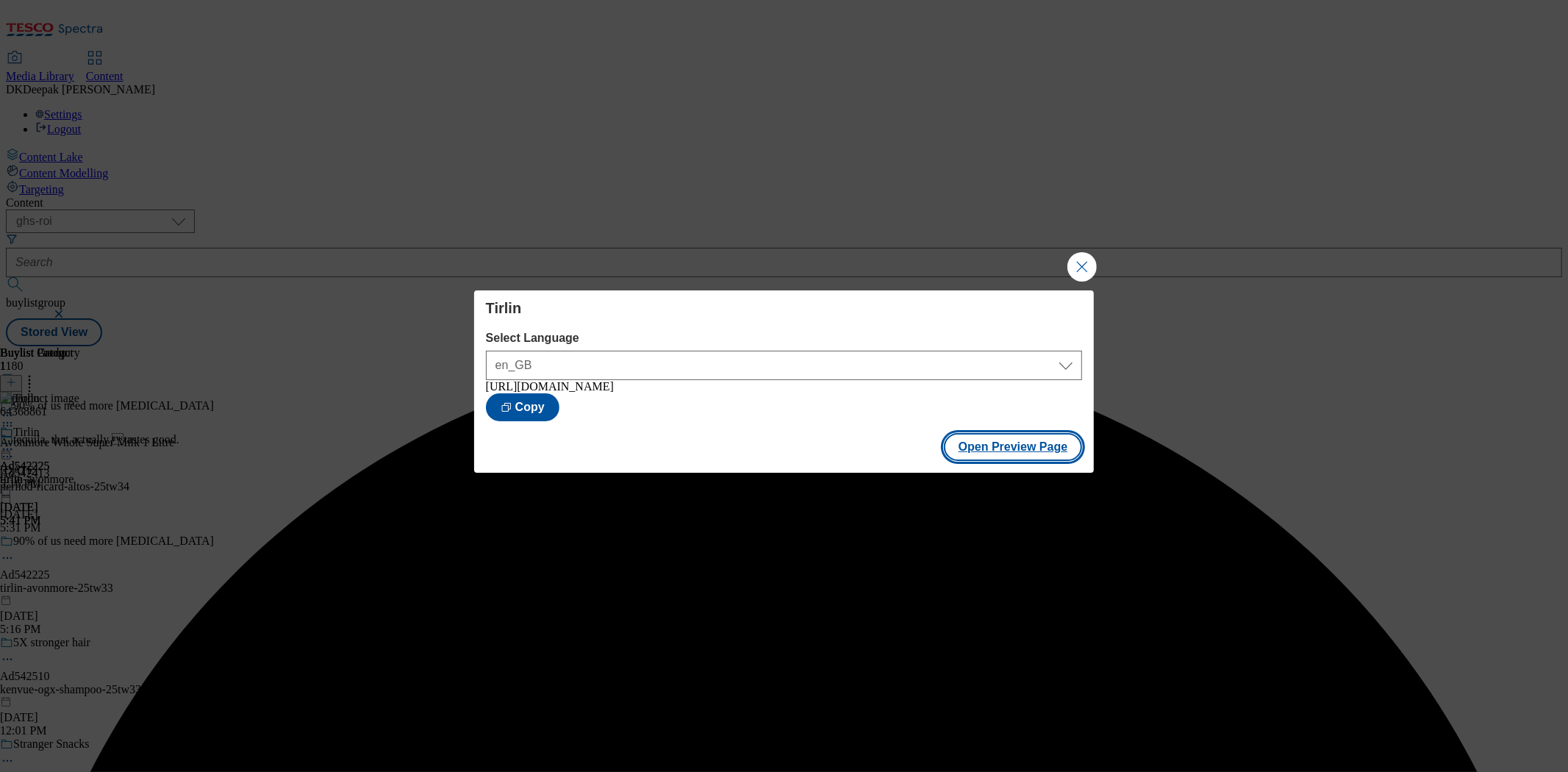
click at [1027, 458] on button "Open Preview Page" at bounding box center [1013, 447] width 139 height 28
drag, startPoint x: 1078, startPoint y: 267, endPoint x: 1023, endPoint y: 263, distance: 55.1
click at [1078, 267] on button "Close Modal" at bounding box center [1082, 267] width 29 height 29
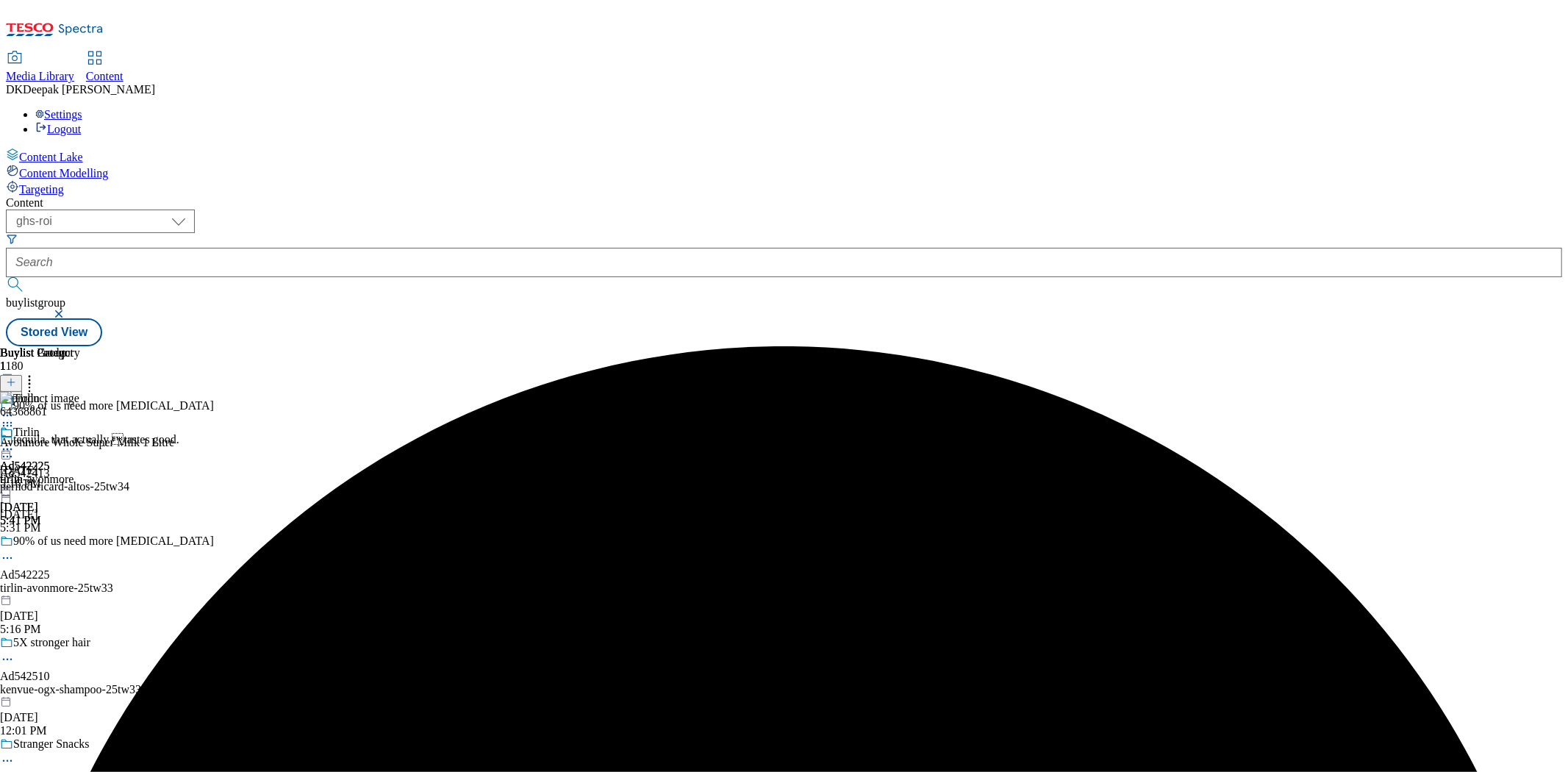
click at [15, 441] on icon at bounding box center [7, 449] width 15 height 15
click at [78, 593] on span "Publish" at bounding box center [62, 599] width 33 height 11
